Goal: Task Accomplishment & Management: Use online tool/utility

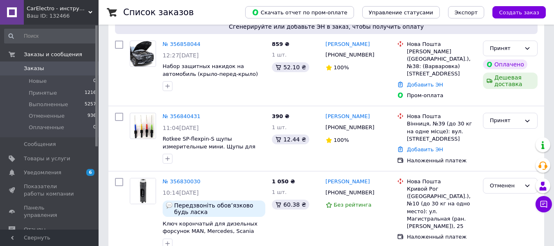
scroll to position [82, 0]
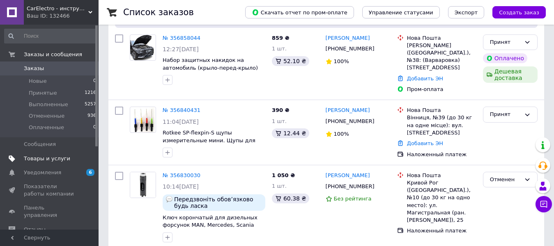
click at [41, 161] on span "Товары и услуги" at bounding box center [47, 158] width 46 height 7
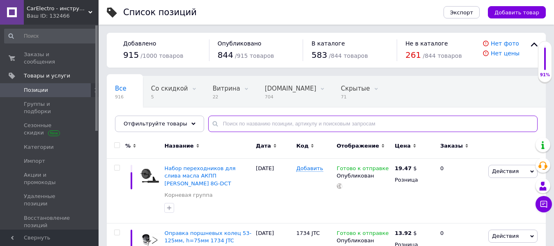
click at [223, 123] on input "text" at bounding box center [372, 124] width 329 height 16
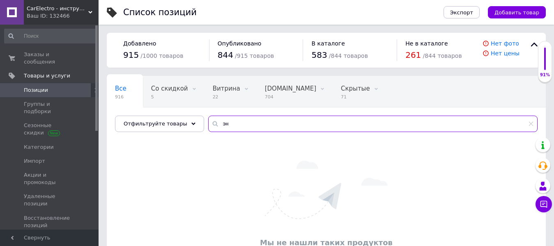
type input "э"
type input "с"
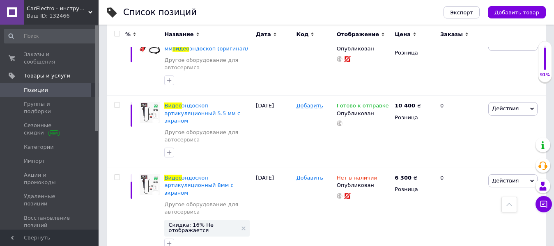
scroll to position [739, 0]
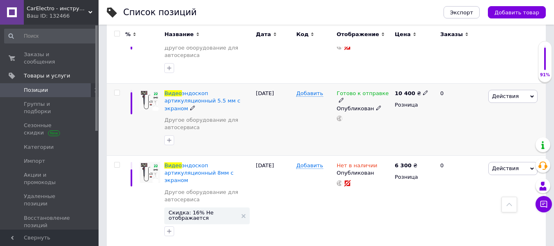
type input "видео"
click at [344, 98] on icon at bounding box center [341, 100] width 5 height 5
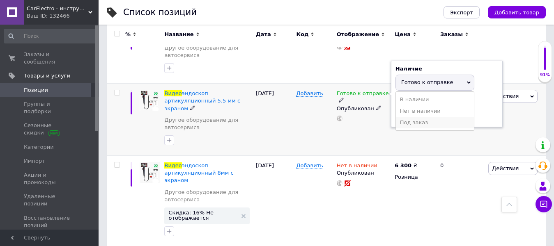
click at [409, 117] on li "Под заказ" at bounding box center [435, 123] width 78 height 12
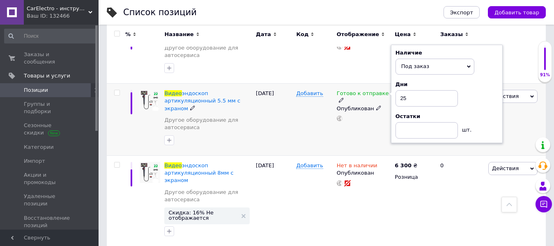
click at [276, 111] on div "[DATE]" at bounding box center [274, 120] width 40 height 72
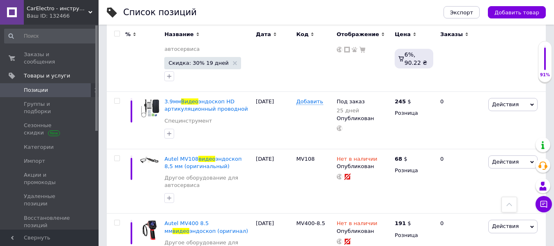
scroll to position [0, 0]
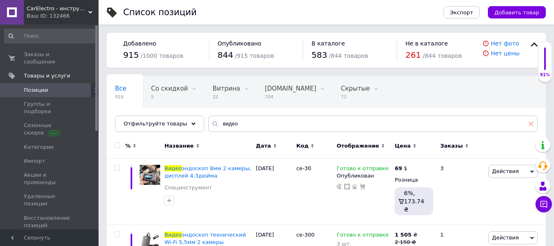
click at [530, 125] on icon at bounding box center [531, 124] width 5 height 5
